Goal: Browse casually

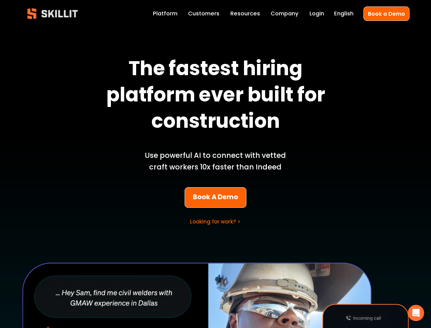
click at [216, 164] on p "Use powerful AI to connect with vetted craft workers 10x faster than Indeed" at bounding box center [216, 161] width 160 height 23
click at [416, 313] on icon "Open Intercom Messenger" at bounding box center [416, 312] width 11 height 11
